Goal: Information Seeking & Learning: Check status

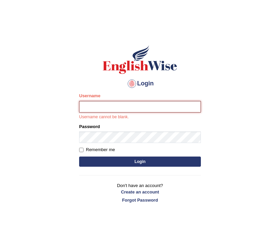
type input "[DEMOGRAPHIC_DATA]"
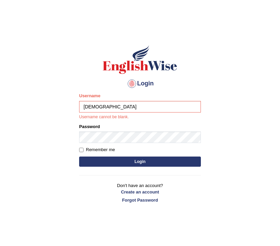
click at [140, 163] on button "Login" at bounding box center [140, 161] width 122 height 10
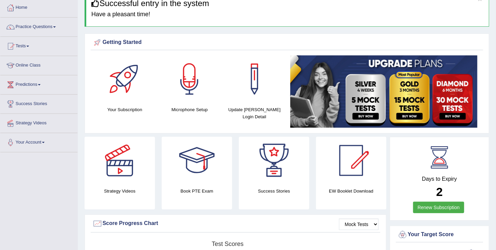
scroll to position [27, 0]
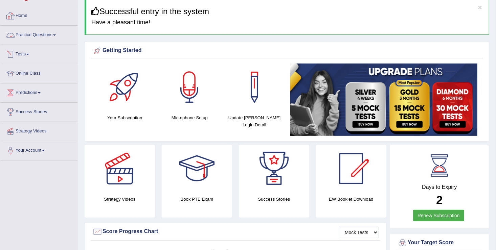
click at [22, 52] on link "Tests" at bounding box center [38, 53] width 77 height 17
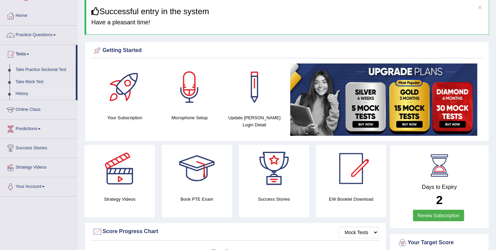
click at [22, 91] on link "History" at bounding box center [44, 94] width 63 height 12
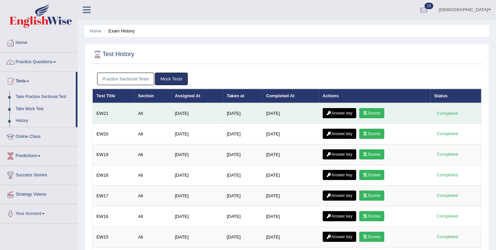
click at [368, 113] on icon at bounding box center [365, 113] width 5 height 4
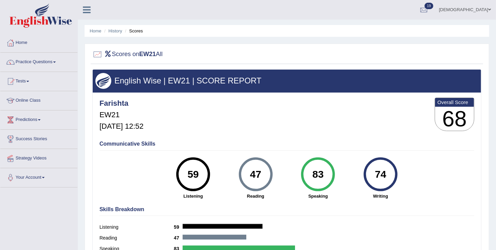
click at [117, 16] on div "farishta Toggle navigation Username: farishta Access Type: Online Subscription:…" at bounding box center [287, 10] width 418 height 20
click at [118, 32] on link "History" at bounding box center [116, 30] width 14 height 5
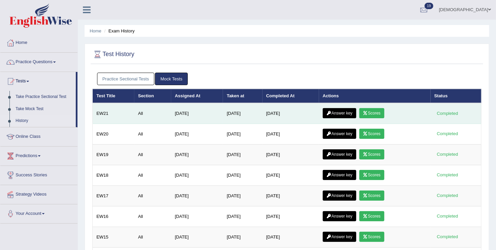
click at [345, 110] on link "Answer key" at bounding box center [340, 113] width 34 height 10
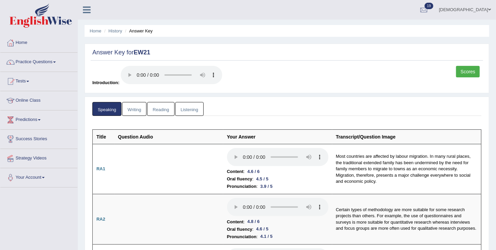
click at [196, 110] on link "Listening" at bounding box center [189, 109] width 28 height 14
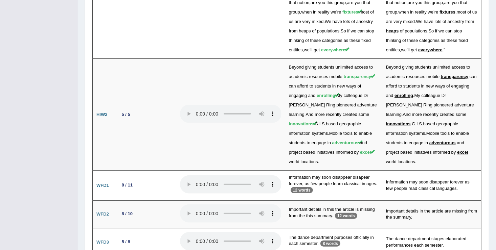
scroll to position [1365, 0]
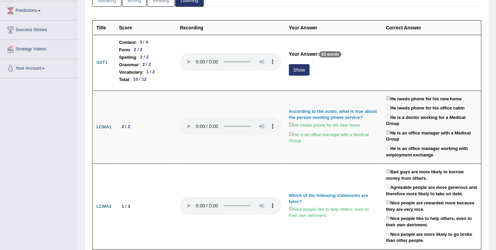
scroll to position [95, 0]
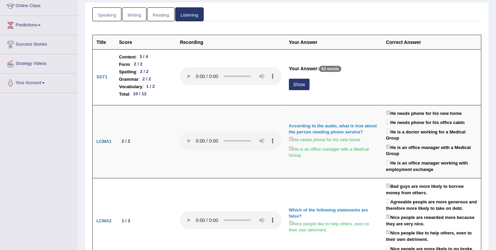
click at [175, 7] on link "Listening" at bounding box center [189, 14] width 28 height 14
click at [161, 20] on link "Reading" at bounding box center [160, 14] width 27 height 14
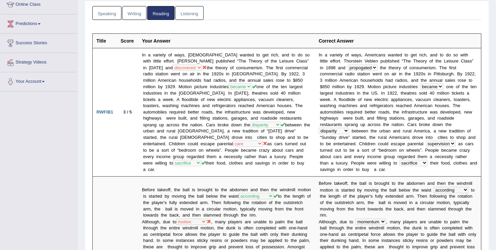
scroll to position [0, 0]
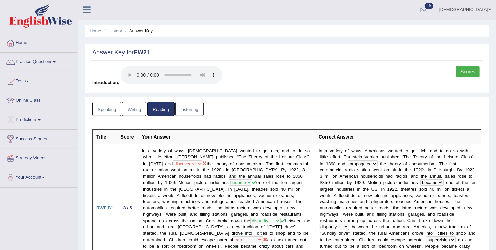
click at [133, 111] on link "Writing" at bounding box center [134, 109] width 24 height 14
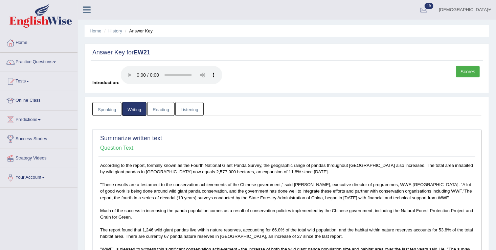
click at [462, 76] on link "Scores" at bounding box center [468, 72] width 24 height 12
